Goal: Complete application form

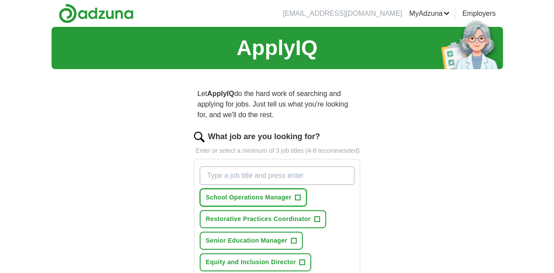
click at [299, 196] on span "+" at bounding box center [297, 197] width 5 height 7
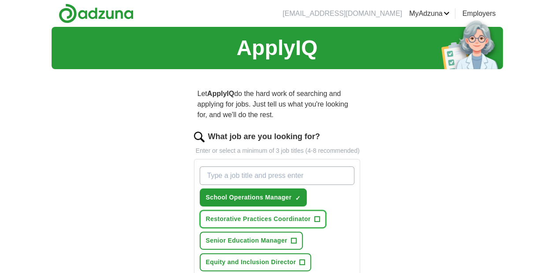
click at [317, 221] on span "+" at bounding box center [316, 219] width 5 height 7
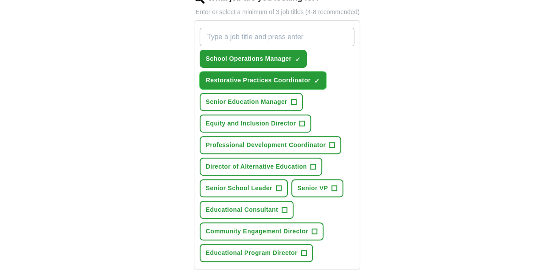
scroll to position [146, 0]
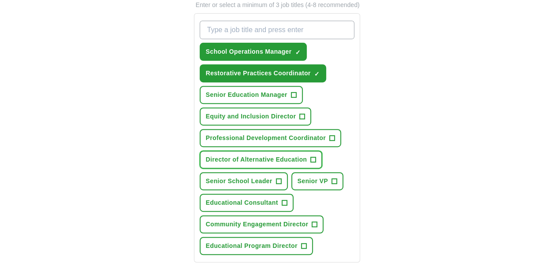
click at [312, 160] on span "+" at bounding box center [312, 159] width 5 height 7
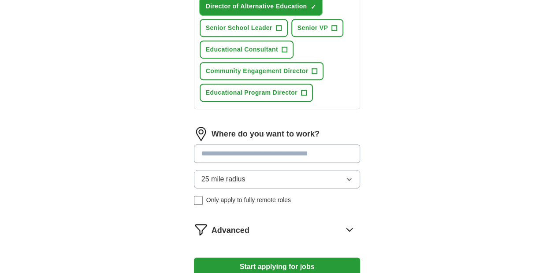
scroll to position [306, 0]
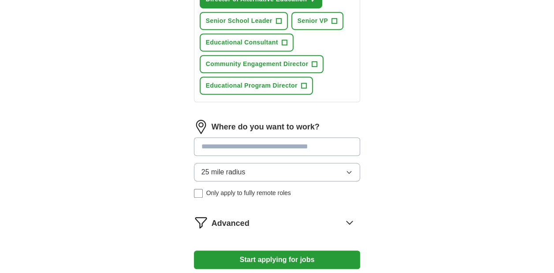
click at [297, 148] on input at bounding box center [277, 146] width 166 height 18
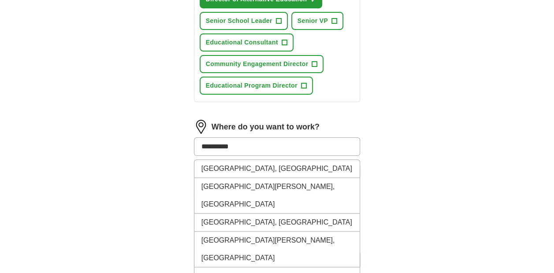
type input "**********"
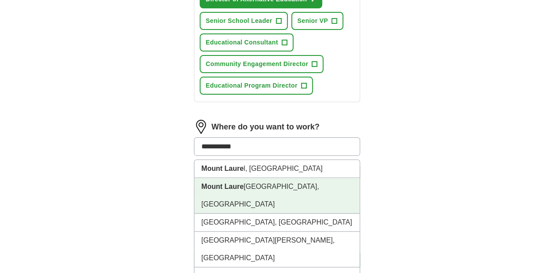
click at [309, 185] on li "[GEOGRAPHIC_DATA], [GEOGRAPHIC_DATA]" at bounding box center [277, 196] width 166 height 36
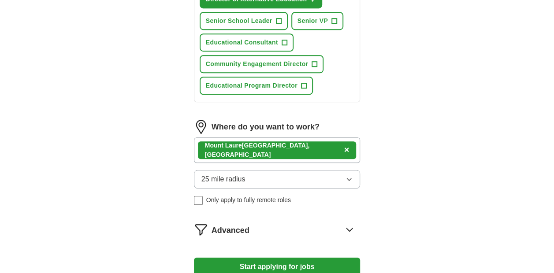
click at [347, 179] on icon "button" at bounding box center [348, 179] width 7 height 7
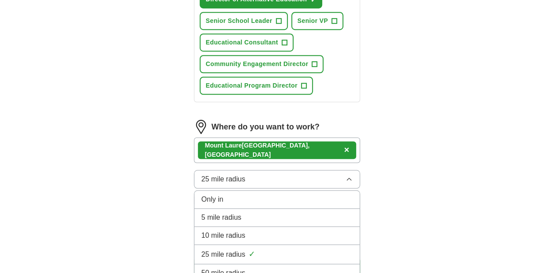
click at [341, 268] on div "50 mile radius" at bounding box center [276, 273] width 151 height 11
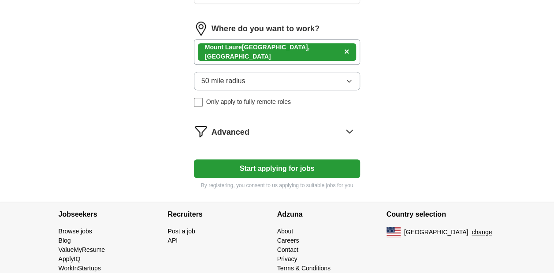
scroll to position [409, 0]
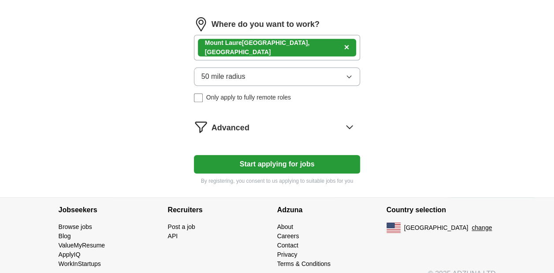
click at [292, 161] on button "Start applying for jobs" at bounding box center [277, 164] width 166 height 18
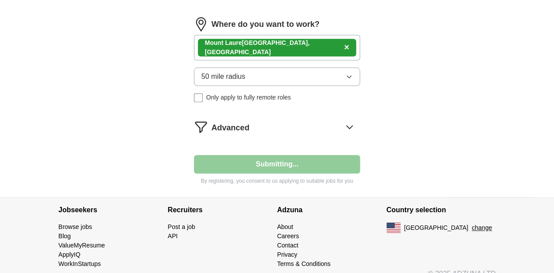
select select "**"
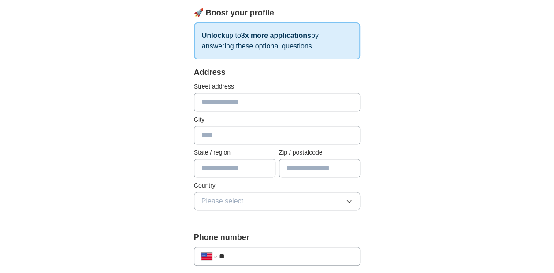
scroll to position [140, 0]
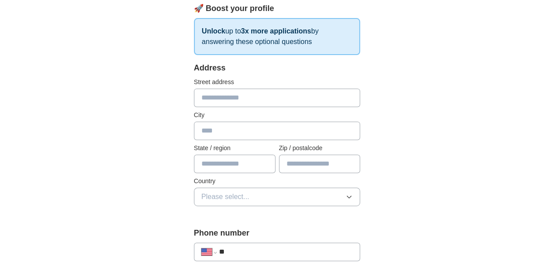
click at [226, 93] on input "text" at bounding box center [277, 98] width 166 height 18
type input "**********"
type input "**"
type input "*****"
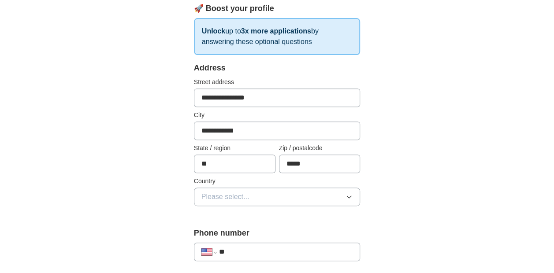
click at [342, 198] on button "Please select..." at bounding box center [277, 197] width 166 height 18
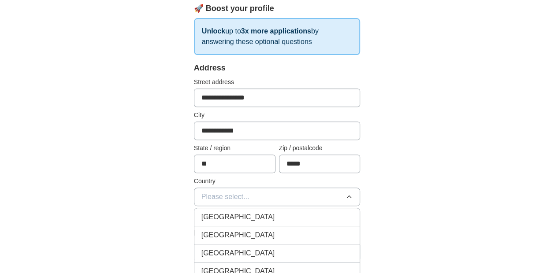
click at [294, 233] on div "[GEOGRAPHIC_DATA]" at bounding box center [276, 235] width 151 height 11
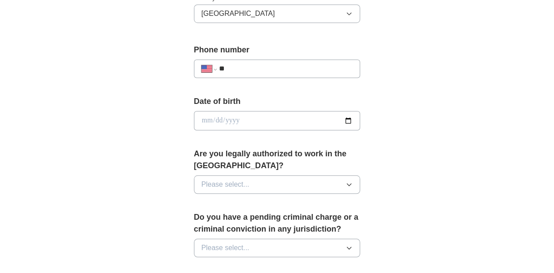
scroll to position [342, 0]
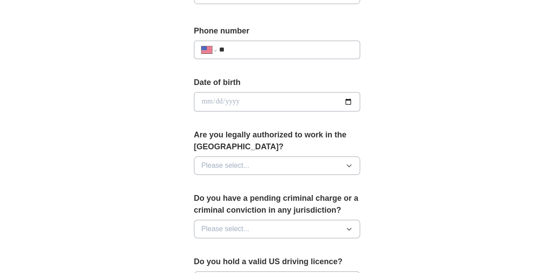
click at [347, 162] on icon "button" at bounding box center [348, 165] width 7 height 7
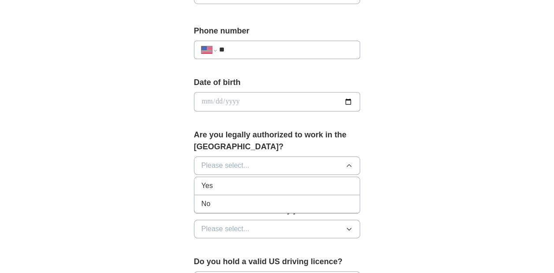
click at [321, 182] on div "Yes" at bounding box center [276, 186] width 151 height 11
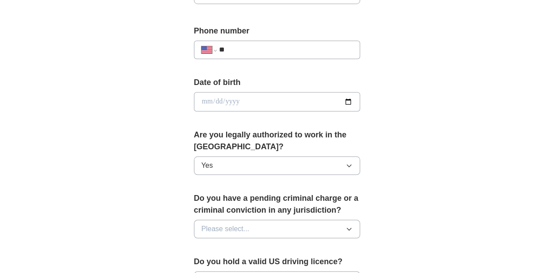
click at [346, 229] on icon "button" at bounding box center [348, 228] width 7 height 7
click at [318, 264] on div "No" at bounding box center [276, 267] width 151 height 11
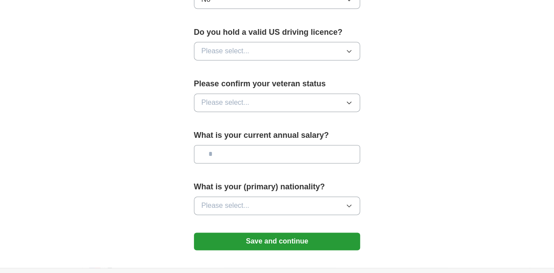
scroll to position [585, 0]
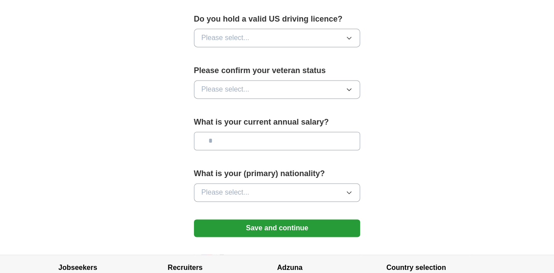
click at [347, 86] on icon "button" at bounding box center [348, 89] width 7 height 7
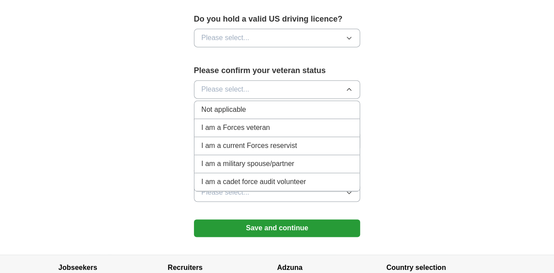
click at [281, 111] on div "Not applicable" at bounding box center [276, 109] width 151 height 11
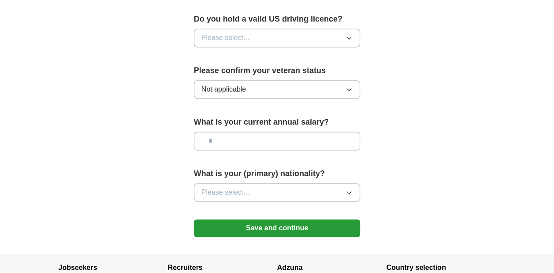
click at [344, 34] on button "Please select..." at bounding box center [277, 38] width 166 height 18
click at [321, 53] on div "Yes" at bounding box center [276, 58] width 151 height 11
click at [350, 189] on icon "button" at bounding box center [348, 192] width 7 height 7
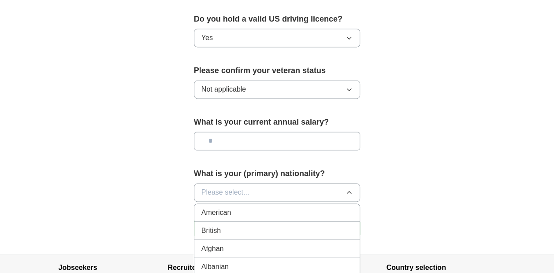
click at [308, 208] on div "American" at bounding box center [276, 212] width 151 height 11
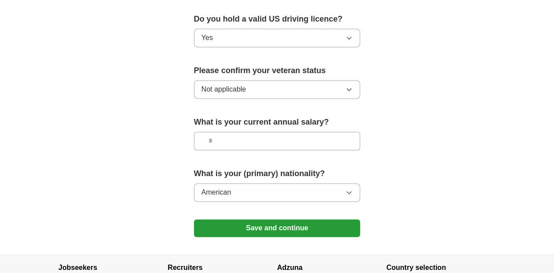
click at [349, 222] on button "Save and continue" at bounding box center [277, 228] width 166 height 18
